Goal: Task Accomplishment & Management: Use online tool/utility

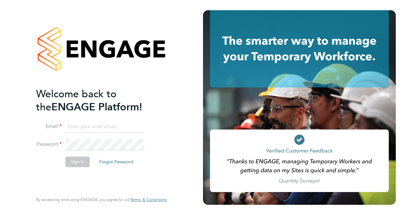
type input "[PERSON_NAME][EMAIL_ADDRESS][DOMAIN_NAME]"
click at [80, 162] on button "Sign In" at bounding box center [77, 162] width 24 height 10
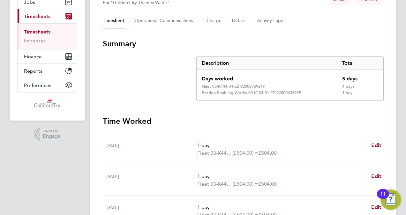
scroll to position [257, 0]
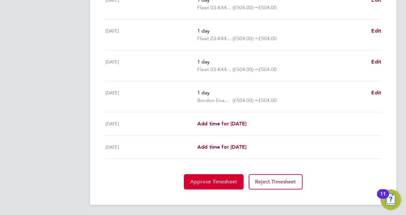
click at [212, 184] on span "Approve Timesheet" at bounding box center [213, 182] width 47 height 6
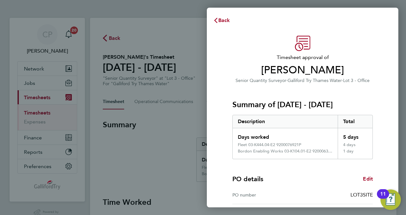
scroll to position [97, 0]
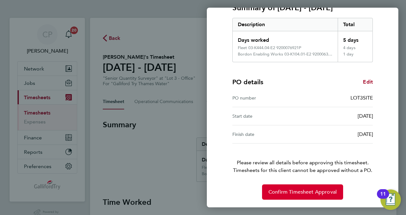
click at [315, 194] on span "Confirm Timesheet Approval" at bounding box center [302, 192] width 68 height 6
